Goal: Task Accomplishment & Management: Complete application form

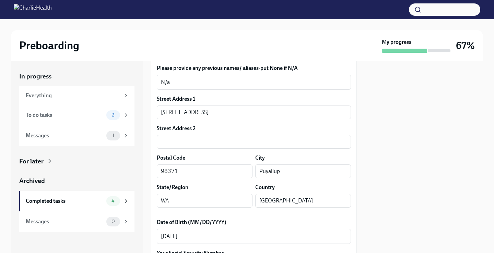
scroll to position [183, 0]
click at [95, 118] on div "To do tasks" at bounding box center [65, 115] width 78 height 8
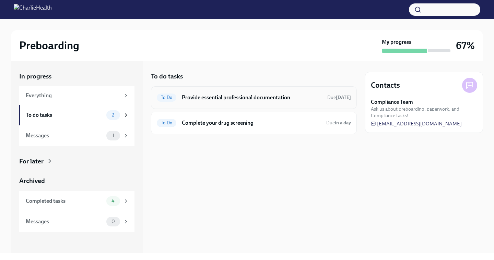
click at [220, 101] on h6 "Provide essential professional documentation" at bounding box center [252, 98] width 140 height 8
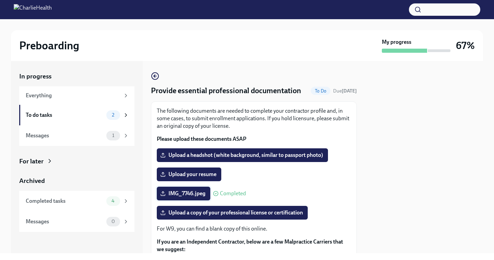
click at [199, 193] on span "IMG_7746.jpeg" at bounding box center [183, 193] width 44 height 7
click at [0, 0] on input "IMG_7746.jpeg" at bounding box center [0, 0] width 0 height 0
click at [184, 173] on span "Upload your resume" at bounding box center [188, 174] width 55 height 7
click at [0, 0] on input "Upload your resume" at bounding box center [0, 0] width 0 height 0
click at [187, 214] on span "Upload a copy of your professional license or certification" at bounding box center [231, 212] width 141 height 7
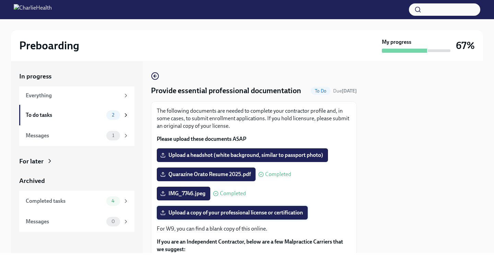
click at [0, 0] on input "Upload a copy of your professional license or certification" at bounding box center [0, 0] width 0 height 0
click at [242, 154] on span "Upload a headshot (white background, similar to passport photo)" at bounding box center [241, 155] width 161 height 7
click at [0, 0] on input "Upload a headshot (white background, similar to passport photo)" at bounding box center [0, 0] width 0 height 0
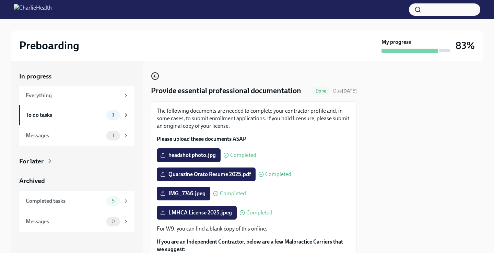
click at [156, 76] on icon "button" at bounding box center [155, 76] width 3 height 0
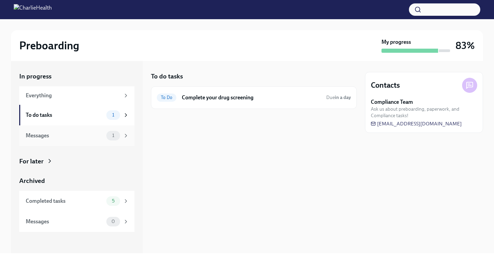
click at [99, 135] on div "Messages" at bounding box center [65, 136] width 78 height 8
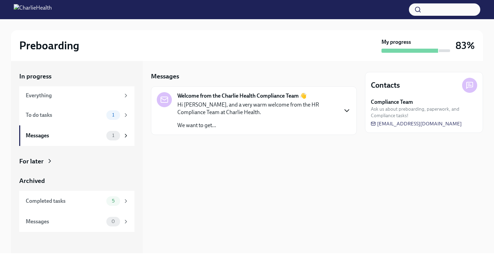
click at [345, 107] on icon "button" at bounding box center [346, 111] width 8 height 8
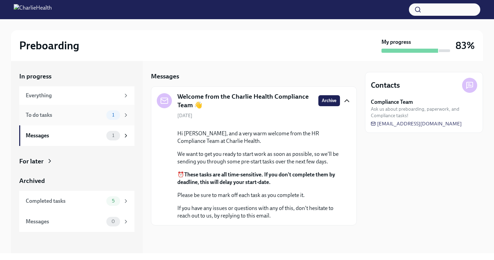
click at [103, 119] on div "To do tasks" at bounding box center [65, 115] width 78 height 8
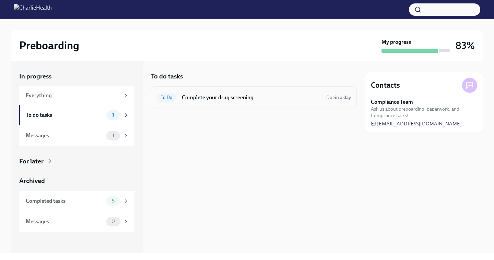
click at [265, 100] on h6 "Complete your drug screening" at bounding box center [251, 98] width 139 height 8
